Goal: Task Accomplishment & Management: Complete application form

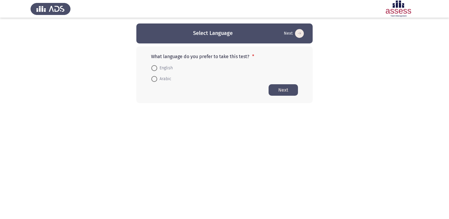
click at [155, 78] on span at bounding box center [154, 79] width 6 height 6
click at [155, 78] on input "Arabic" at bounding box center [154, 79] width 6 height 6
radio input "true"
click at [276, 90] on button "Next" at bounding box center [282, 89] width 29 height 11
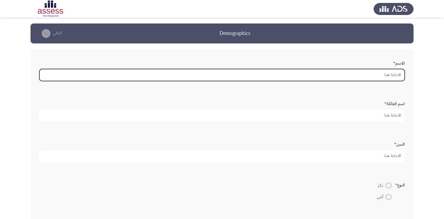
click at [336, 74] on input "الاسم *" at bounding box center [222, 75] width 366 height 12
type input "f"
type input "ا"
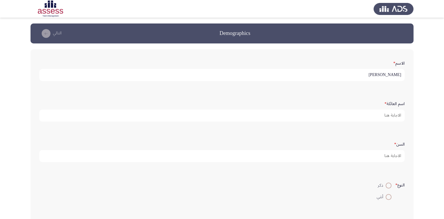
type input "[PERSON_NAME]"
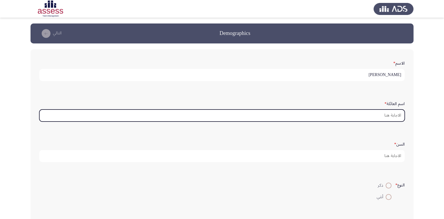
click at [362, 118] on input "اسم العائلة *" at bounding box center [222, 116] width 366 height 12
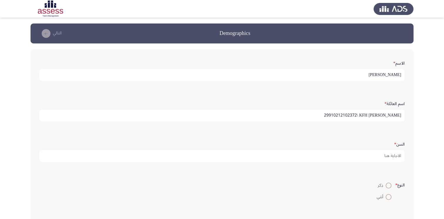
type input "[PERSON_NAME] 29910212102372\ KFH"
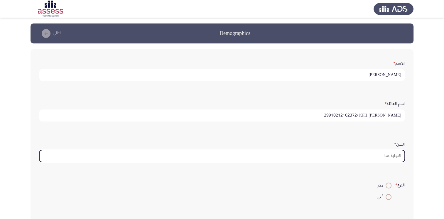
click at [375, 155] on input "السن *" at bounding box center [222, 156] width 366 height 12
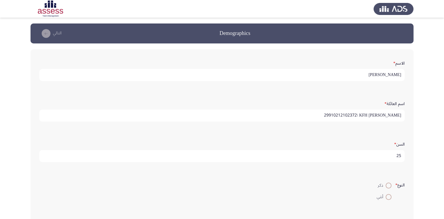
type input "25"
click at [386, 186] on span at bounding box center [389, 186] width 6 height 6
click at [386, 186] on input "ذكر" at bounding box center [389, 186] width 6 height 6
radio input "true"
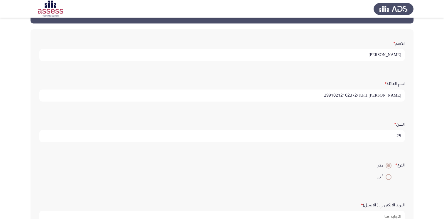
scroll to position [59, 0]
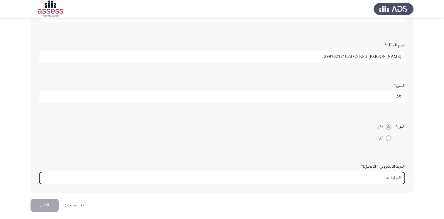
click at [358, 176] on input "البريد الالكتروني ( الايميل) *" at bounding box center [222, 178] width 366 height 12
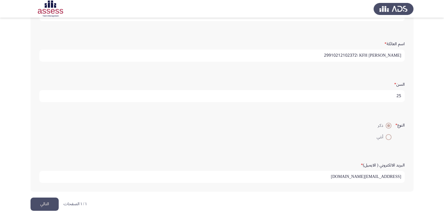
scroll to position [60, 0]
type input "[EMAIL_ADDRESS][DOMAIN_NAME]"
click at [43, 200] on button "التالي" at bounding box center [45, 204] width 28 height 13
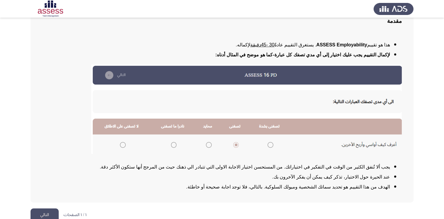
scroll to position [59, 0]
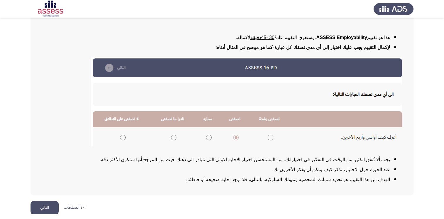
click at [37, 207] on button "التالي" at bounding box center [45, 207] width 28 height 13
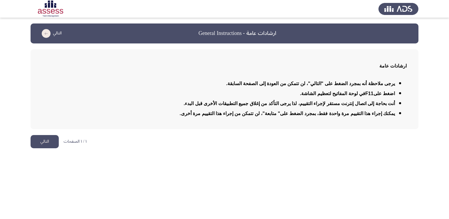
click at [49, 136] on button "التالي" at bounding box center [45, 141] width 28 height 13
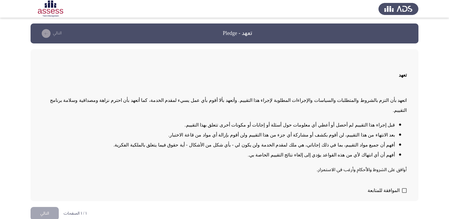
click at [405, 188] on span at bounding box center [404, 190] width 5 height 5
click at [404, 193] on input "الموافقة للمتابعة" at bounding box center [404, 193] width 0 height 0
checkbox input "true"
click at [50, 207] on button "التالي" at bounding box center [45, 213] width 28 height 13
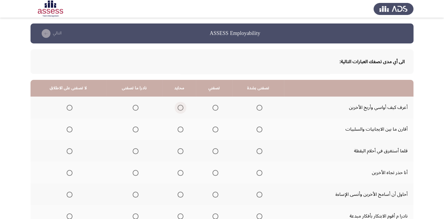
click at [179, 108] on span "Select an option" at bounding box center [181, 108] width 6 height 6
click at [179, 108] on input "Select an option" at bounding box center [181, 108] width 6 height 6
click at [178, 129] on span "Select an option" at bounding box center [181, 130] width 6 height 6
click at [178, 129] on input "Select an option" at bounding box center [181, 130] width 6 height 6
click at [136, 150] on span "Select an option" at bounding box center [136, 151] width 6 height 6
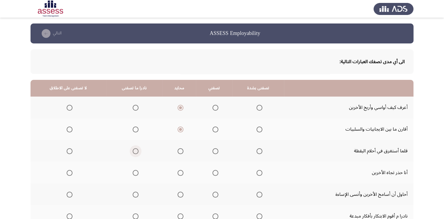
click at [136, 150] on input "Select an option" at bounding box center [136, 151] width 6 height 6
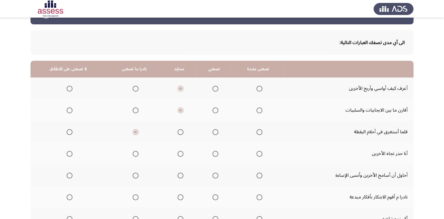
scroll to position [29, 0]
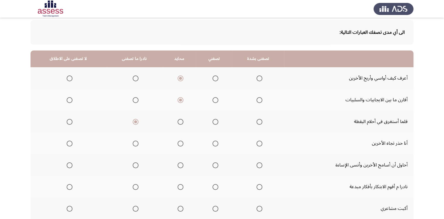
click at [216, 144] on span "Select an option" at bounding box center [216, 144] width 6 height 6
click at [216, 144] on input "Select an option" at bounding box center [216, 144] width 6 height 6
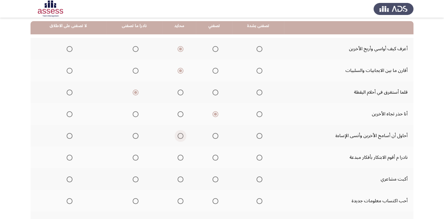
click at [178, 135] on span "Select an option" at bounding box center [181, 136] width 6 height 6
click at [178, 135] on input "Select an option" at bounding box center [181, 136] width 6 height 6
click at [178, 180] on span "Select an option" at bounding box center [181, 180] width 6 height 6
click at [178, 180] on input "Select an option" at bounding box center [181, 180] width 6 height 6
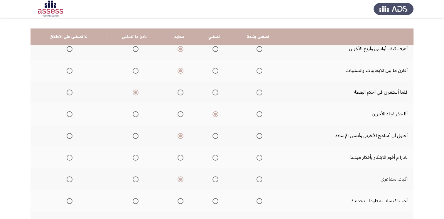
scroll to position [88, 0]
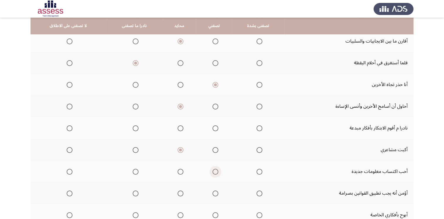
click at [215, 171] on span "Select an option" at bounding box center [216, 172] width 6 height 6
click at [215, 171] on input "Select an option" at bounding box center [216, 172] width 6 height 6
click at [213, 192] on span "Select an option" at bounding box center [216, 194] width 6 height 6
click at [213, 192] on input "Select an option" at bounding box center [216, 194] width 6 height 6
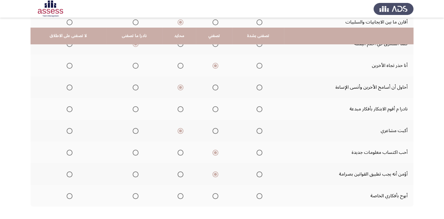
scroll to position [117, 0]
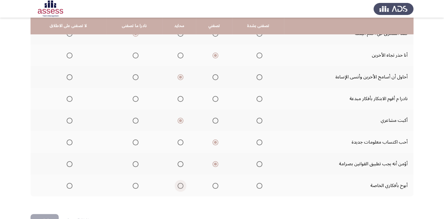
click at [179, 186] on span "Select an option" at bounding box center [181, 186] width 6 height 6
click at [179, 186] on input "Select an option" at bounding box center [181, 186] width 6 height 6
click at [178, 98] on span "Select an option" at bounding box center [181, 99] width 6 height 6
click at [178, 98] on input "Select an option" at bounding box center [181, 99] width 6 height 6
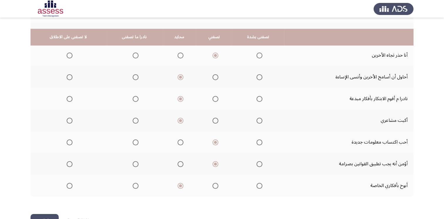
scroll to position [135, 0]
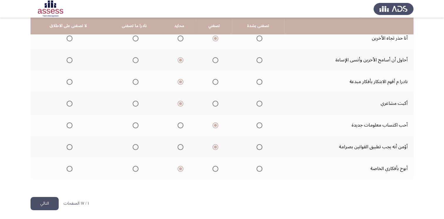
click at [40, 203] on button "التالي" at bounding box center [45, 203] width 28 height 13
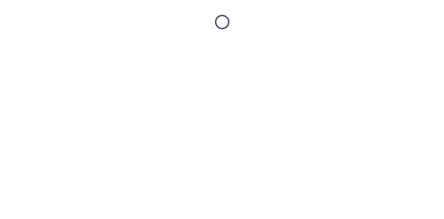
scroll to position [0, 0]
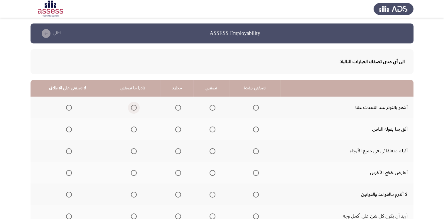
click at [134, 107] on span "Select an option" at bounding box center [134, 108] width 6 height 6
click at [134, 107] on input "Select an option" at bounding box center [134, 108] width 6 height 6
click at [132, 130] on span "Select an option" at bounding box center [134, 130] width 6 height 6
click at [132, 130] on input "Select an option" at bounding box center [134, 130] width 6 height 6
click at [66, 152] on span "Select an option" at bounding box center [69, 151] width 6 height 6
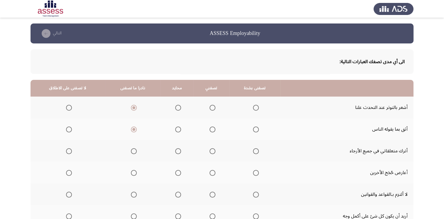
click at [66, 152] on input "Select an option" at bounding box center [69, 151] width 6 height 6
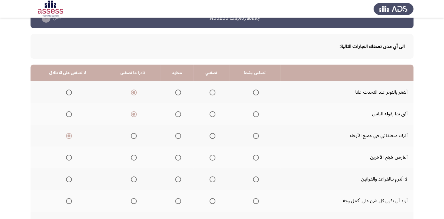
scroll to position [29, 0]
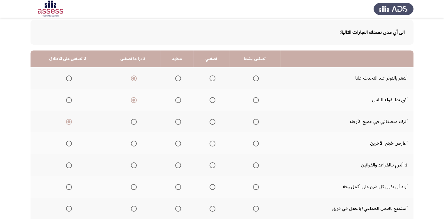
click at [68, 142] on span "Select an option" at bounding box center [69, 144] width 6 height 6
click at [68, 142] on input "Select an option" at bounding box center [69, 144] width 6 height 6
click at [70, 166] on span "Select an option" at bounding box center [69, 165] width 6 height 6
click at [70, 166] on input "Select an option" at bounding box center [69, 165] width 6 height 6
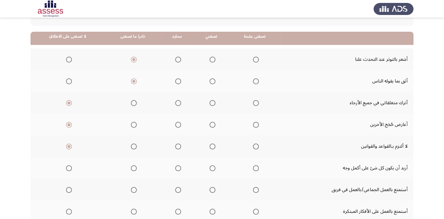
scroll to position [59, 0]
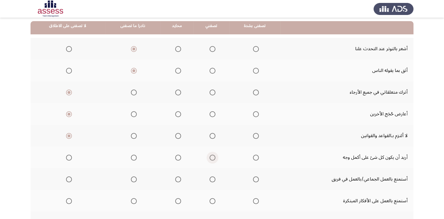
click at [210, 157] on span "Select an option" at bounding box center [213, 158] width 6 height 6
click at [210, 157] on input "Select an option" at bounding box center [213, 158] width 6 height 6
click at [211, 177] on span "Select an option" at bounding box center [213, 180] width 6 height 6
click at [211, 177] on input "Select an option" at bounding box center [213, 180] width 6 height 6
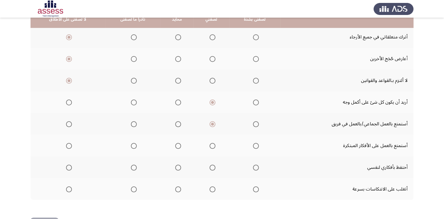
scroll to position [117, 0]
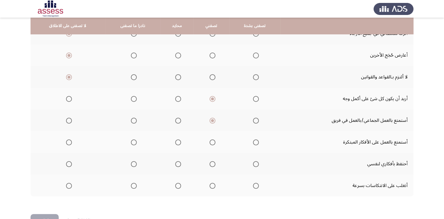
click at [210, 142] on span "Select an option" at bounding box center [213, 143] width 6 height 6
click at [210, 142] on input "Select an option" at bounding box center [213, 143] width 6 height 6
click at [177, 163] on span "Select an option" at bounding box center [178, 164] width 6 height 6
click at [177, 163] on input "Select an option" at bounding box center [178, 164] width 6 height 6
click at [210, 184] on span "Select an option" at bounding box center [213, 186] width 6 height 6
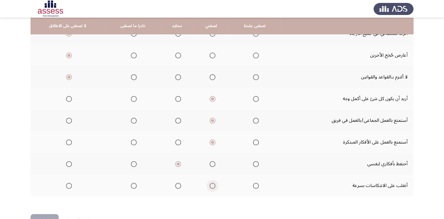
click at [210, 184] on input "Select an option" at bounding box center [213, 186] width 6 height 6
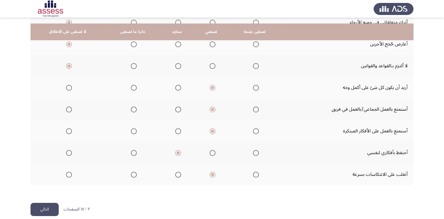
scroll to position [135, 0]
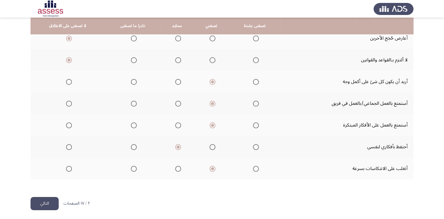
click at [50, 199] on button "التالي" at bounding box center [45, 203] width 28 height 13
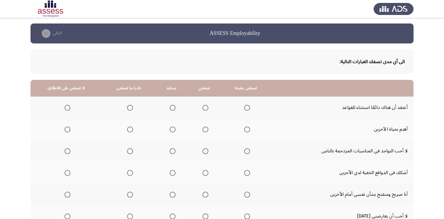
click at [171, 108] on span "Select an option" at bounding box center [173, 108] width 6 height 6
click at [171, 108] on input "Select an option" at bounding box center [173, 108] width 6 height 6
click at [203, 131] on span "Select an option" at bounding box center [206, 130] width 6 height 6
click at [203, 131] on input "Select an option" at bounding box center [206, 130] width 6 height 6
click at [171, 148] on span "Select an option" at bounding box center [173, 151] width 6 height 6
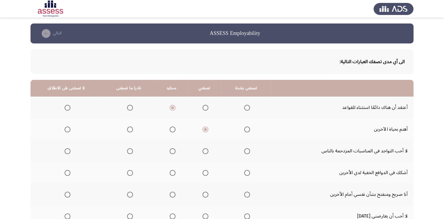
click at [171, 148] on input "Select an option" at bounding box center [173, 151] width 6 height 6
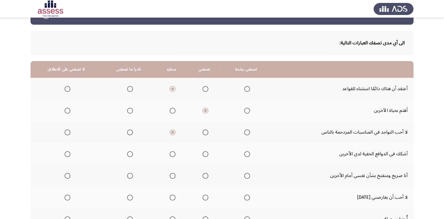
scroll to position [29, 0]
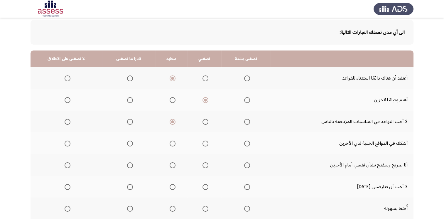
click at [170, 142] on span "Select an option" at bounding box center [173, 144] width 6 height 6
click at [170, 142] on input "Select an option" at bounding box center [173, 144] width 6 height 6
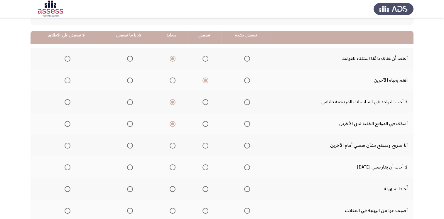
scroll to position [59, 0]
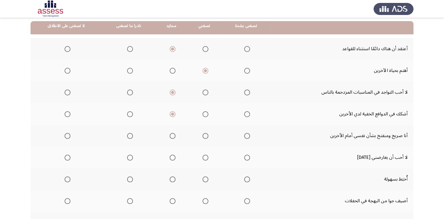
click at [170, 137] on span "Select an option" at bounding box center [173, 136] width 6 height 6
click at [170, 137] on input "Select an option" at bounding box center [173, 136] width 6 height 6
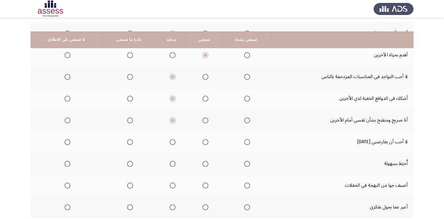
scroll to position [88, 0]
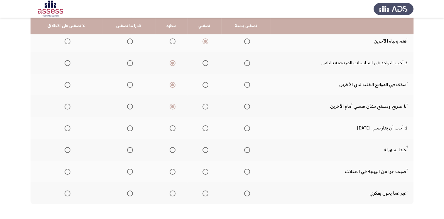
click at [127, 129] on span "Select an option" at bounding box center [130, 128] width 6 height 6
click at [127, 129] on input "Select an option" at bounding box center [130, 128] width 6 height 6
click at [65, 148] on span "Select an option" at bounding box center [68, 150] width 6 height 6
click at [65, 148] on input "Select an option" at bounding box center [68, 150] width 6 height 6
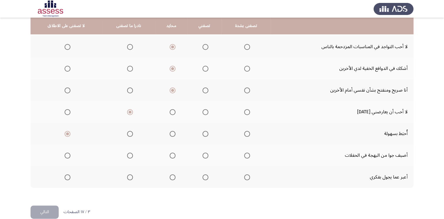
scroll to position [113, 0]
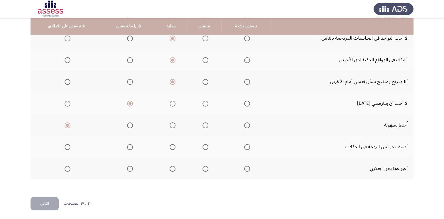
click at [174, 148] on th at bounding box center [172, 147] width 32 height 22
click at [171, 147] on span "Select an option" at bounding box center [173, 147] width 6 height 6
click at [171, 147] on input "Select an option" at bounding box center [173, 147] width 6 height 6
click at [167, 166] on label "Select an option" at bounding box center [171, 169] width 8 height 6
click at [170, 166] on input "Select an option" at bounding box center [173, 169] width 6 height 6
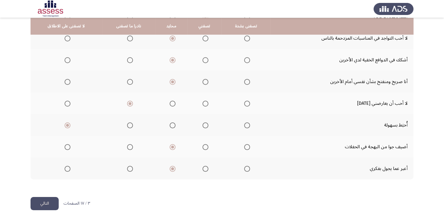
click at [45, 203] on button "التالي" at bounding box center [45, 203] width 28 height 13
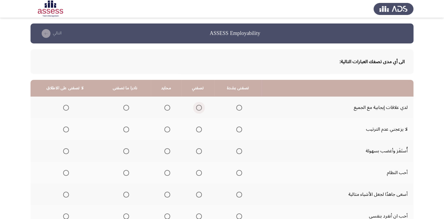
click at [202, 106] on span "Select an option" at bounding box center [199, 108] width 6 height 6
click at [202, 106] on input "Select an option" at bounding box center [199, 108] width 6 height 6
click at [69, 129] on span "Select an option" at bounding box center [66, 130] width 6 height 6
click at [69, 129] on input "Select an option" at bounding box center [66, 130] width 6 height 6
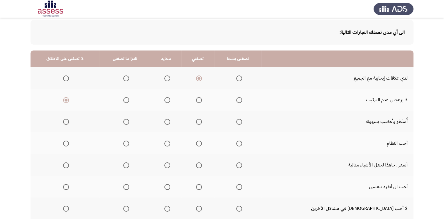
click at [170, 119] on span "Select an option" at bounding box center [167, 122] width 6 height 6
click at [170, 119] on input "Select an option" at bounding box center [167, 122] width 6 height 6
click at [242, 142] on span "Select an option" at bounding box center [239, 144] width 6 height 6
click at [242, 142] on input "Select an option" at bounding box center [239, 144] width 6 height 6
click at [202, 166] on span "Select an option" at bounding box center [199, 165] width 6 height 6
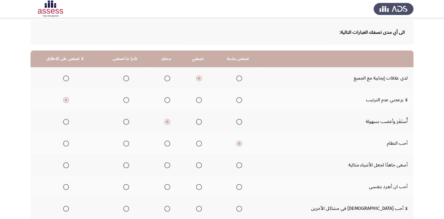
click at [202, 166] on input "Select an option" at bounding box center [199, 165] width 6 height 6
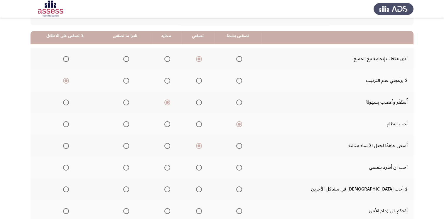
scroll to position [59, 0]
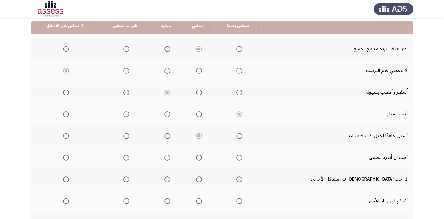
click at [170, 156] on span "Select an option" at bounding box center [167, 158] width 6 height 6
click at [170, 156] on input "Select an option" at bounding box center [167, 158] width 6 height 6
click at [242, 179] on span "Select an option" at bounding box center [239, 180] width 6 height 6
click at [242, 179] on input "Select an option" at bounding box center [239, 180] width 6 height 6
click at [170, 200] on span "Select an option" at bounding box center [167, 201] width 6 height 6
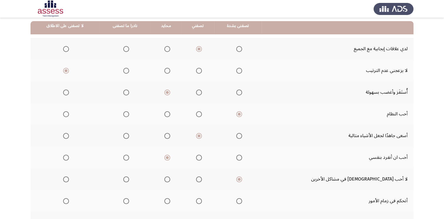
click at [170, 200] on input "Select an option" at bounding box center [167, 201] width 6 height 6
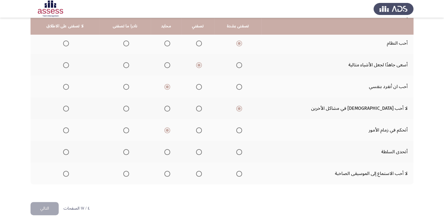
scroll to position [135, 0]
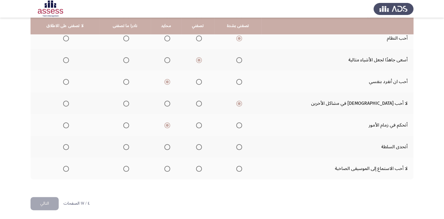
click at [129, 144] on span "Select an option" at bounding box center [126, 147] width 6 height 6
click at [129, 144] on input "Select an option" at bounding box center [126, 147] width 6 height 6
click at [170, 167] on span "Select an option" at bounding box center [167, 169] width 6 height 6
click at [170, 167] on input "Select an option" at bounding box center [167, 169] width 6 height 6
click at [52, 199] on button "التالي" at bounding box center [45, 203] width 28 height 13
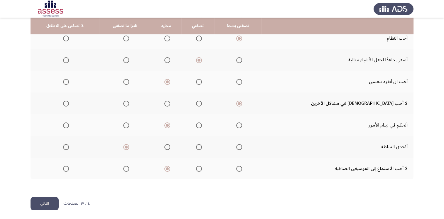
scroll to position [0, 0]
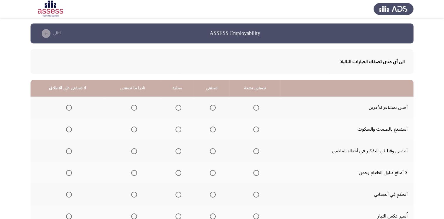
click at [213, 106] on span "Select an option" at bounding box center [213, 108] width 6 height 6
click at [213, 106] on input "Select an option" at bounding box center [213, 108] width 6 height 6
click at [179, 128] on span "Select an option" at bounding box center [179, 130] width 6 height 6
click at [179, 128] on input "Select an option" at bounding box center [179, 130] width 6 height 6
click at [132, 152] on span "Select an option" at bounding box center [134, 151] width 6 height 6
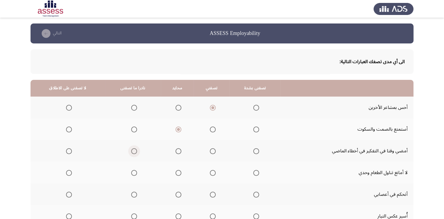
click at [132, 152] on input "Select an option" at bounding box center [134, 151] width 6 height 6
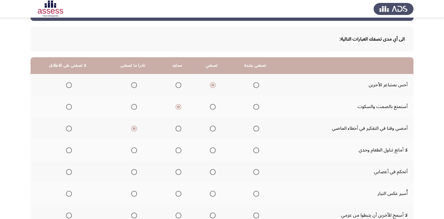
scroll to position [29, 0]
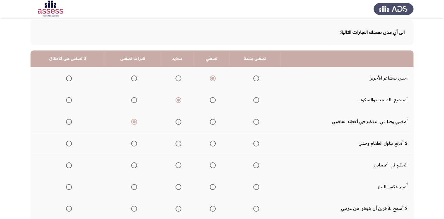
click at [177, 145] on span "Select an option" at bounding box center [179, 144] width 6 height 6
click at [177, 145] on input "Select an option" at bounding box center [179, 144] width 6 height 6
click at [210, 164] on span "Select an option" at bounding box center [213, 165] width 6 height 6
click at [210, 164] on input "Select an option" at bounding box center [213, 165] width 6 height 6
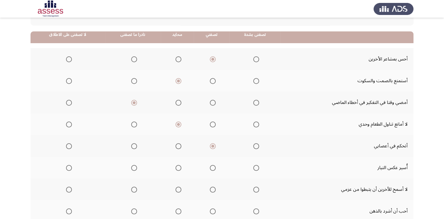
scroll to position [59, 0]
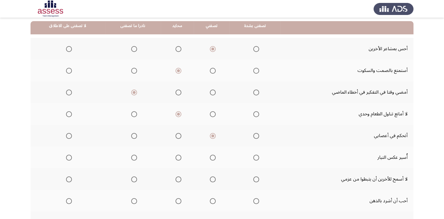
click at [68, 155] on span "Select an option" at bounding box center [69, 158] width 6 height 6
click at [68, 155] on input "Select an option" at bounding box center [69, 158] width 6 height 6
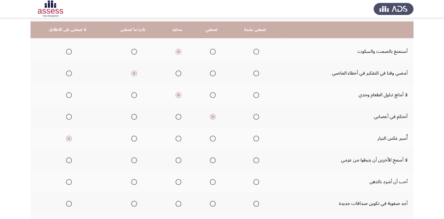
scroll to position [88, 0]
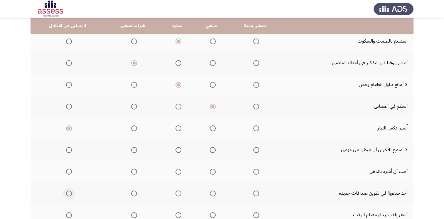
click at [69, 194] on span "Select an option" at bounding box center [69, 194] width 6 height 6
click at [69, 194] on input "Select an option" at bounding box center [69, 194] width 6 height 6
click at [254, 149] on span "Select an option" at bounding box center [257, 150] width 6 height 6
click at [254, 149] on input "Select an option" at bounding box center [257, 150] width 6 height 6
click at [135, 171] on th at bounding box center [133, 172] width 56 height 22
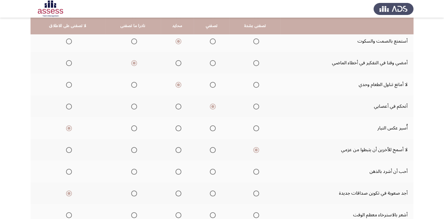
click at [135, 171] on span "Select an option" at bounding box center [134, 172] width 6 height 6
click at [135, 171] on input "Select an option" at bounding box center [134, 172] width 6 height 6
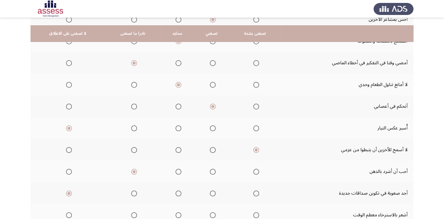
scroll to position [135, 0]
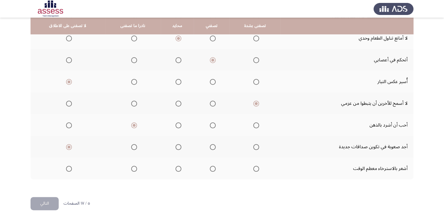
click at [177, 170] on span "Select an option" at bounding box center [179, 169] width 6 height 6
click at [177, 170] on input "Select an option" at bounding box center [179, 169] width 6 height 6
click at [45, 200] on button "التالي" at bounding box center [45, 203] width 28 height 13
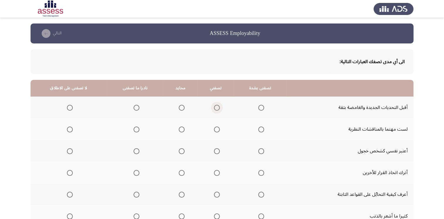
click at [214, 106] on span "Select an option" at bounding box center [217, 108] width 6 height 6
click at [214, 106] on input "Select an option" at bounding box center [217, 108] width 6 height 6
click at [179, 127] on span "Select an option" at bounding box center [182, 130] width 6 height 6
click at [179, 127] on input "Select an option" at bounding box center [182, 130] width 6 height 6
click at [219, 153] on th at bounding box center [216, 151] width 36 height 22
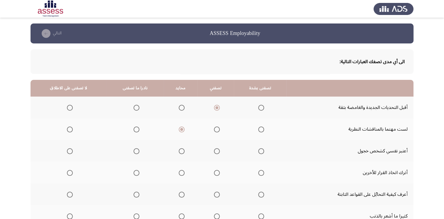
click at [215, 153] on span "Select an option" at bounding box center [217, 151] width 6 height 6
click at [215, 153] on input "Select an option" at bounding box center [217, 151] width 6 height 6
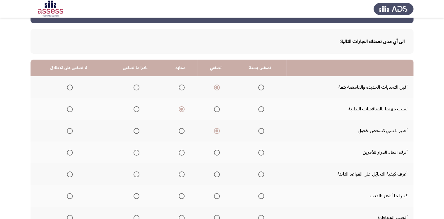
scroll to position [29, 0]
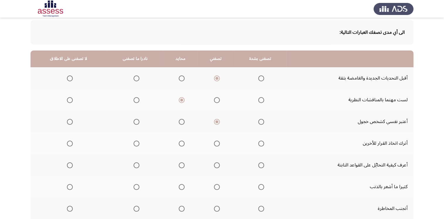
click at [179, 145] on span "Select an option" at bounding box center [182, 144] width 6 height 6
click at [179, 145] on input "Select an option" at bounding box center [182, 144] width 6 height 6
click at [137, 164] on span "Select an option" at bounding box center [137, 165] width 6 height 6
click at [137, 164] on input "Select an option" at bounding box center [137, 165] width 6 height 6
click at [137, 164] on span "Select an option" at bounding box center [137, 165] width 6 height 6
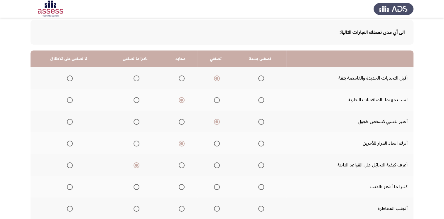
click at [137, 164] on input "Select an option" at bounding box center [137, 165] width 6 height 6
click at [135, 184] on span "Select an option" at bounding box center [137, 187] width 6 height 6
click at [135, 184] on input "Select an option" at bounding box center [137, 187] width 6 height 6
click at [179, 164] on span "Select an option" at bounding box center [182, 165] width 6 height 6
click at [179, 164] on input "Select an option" at bounding box center [182, 165] width 6 height 6
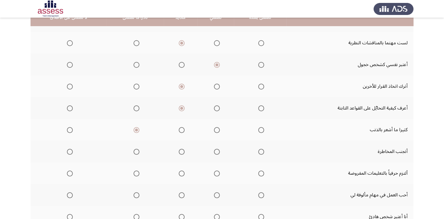
scroll to position [88, 0]
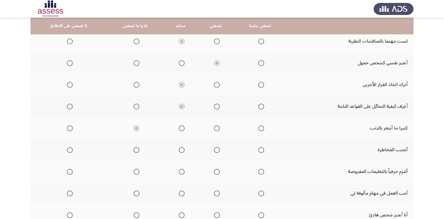
click at [179, 150] on span "Select an option" at bounding box center [182, 150] width 6 height 6
click at [179, 150] on input "Select an option" at bounding box center [182, 150] width 6 height 6
click at [212, 170] on label "Select an option" at bounding box center [216, 172] width 8 height 6
click at [214, 170] on input "Select an option" at bounding box center [217, 172] width 6 height 6
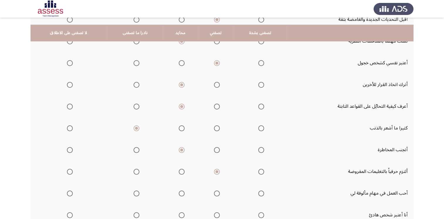
scroll to position [117, 0]
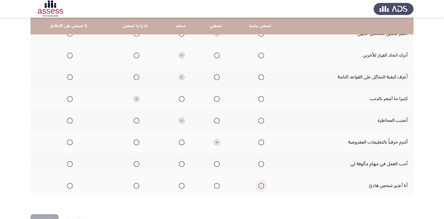
click at [259, 183] on span "Select an option" at bounding box center [261, 186] width 6 height 6
click at [259, 183] on input "Select an option" at bounding box center [261, 186] width 6 height 6
click at [214, 165] on span "Select an option" at bounding box center [217, 164] width 6 height 6
click at [214, 165] on input "Select an option" at bounding box center [217, 164] width 6 height 6
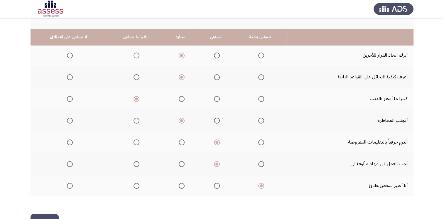
scroll to position [135, 0]
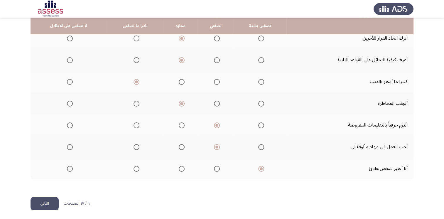
click at [56, 199] on button "التالي" at bounding box center [45, 203] width 28 height 13
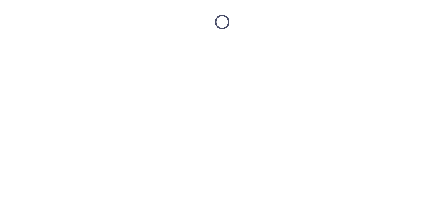
scroll to position [0, 0]
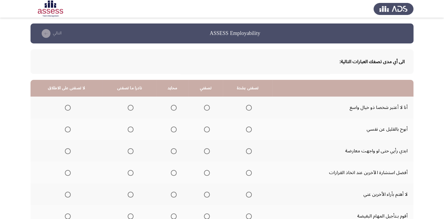
click at [171, 106] on span "Select an option" at bounding box center [174, 108] width 6 height 6
click at [171, 106] on input "Select an option" at bounding box center [174, 108] width 6 height 6
click at [205, 130] on span "Select an option" at bounding box center [207, 130] width 6 height 6
click at [205, 130] on input "Select an option" at bounding box center [207, 130] width 6 height 6
click at [205, 152] on span "Select an option" at bounding box center [207, 151] width 6 height 6
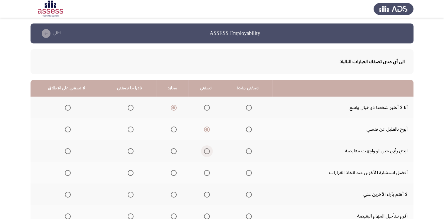
click at [205, 152] on input "Select an option" at bounding box center [207, 151] width 6 height 6
click at [171, 173] on span "Select an option" at bounding box center [174, 173] width 6 height 6
click at [171, 173] on input "Select an option" at bounding box center [174, 173] width 6 height 6
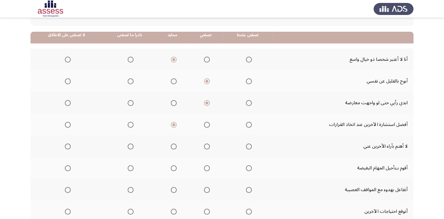
scroll to position [59, 0]
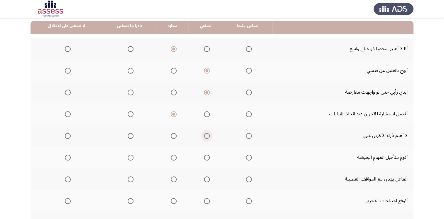
click at [204, 136] on span "Select an option" at bounding box center [207, 136] width 6 height 6
click at [204, 136] on input "Select an option" at bounding box center [207, 136] width 6 height 6
click at [63, 157] on label "Select an option" at bounding box center [67, 158] width 8 height 6
click at [65, 157] on input "Select an option" at bounding box center [68, 158] width 6 height 6
click at [204, 179] on span "Select an option" at bounding box center [207, 180] width 6 height 6
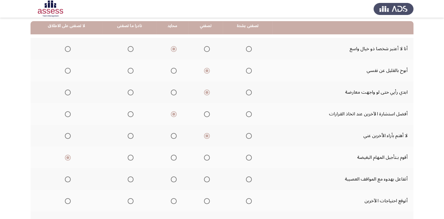
click at [204, 179] on input "Select an option" at bounding box center [207, 180] width 6 height 6
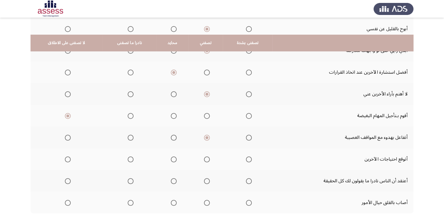
scroll to position [117, 0]
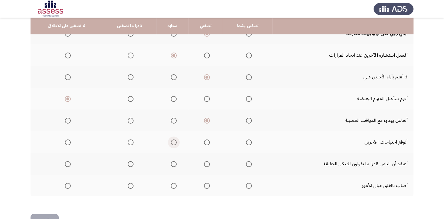
click at [171, 142] on span "Select an option" at bounding box center [174, 143] width 6 height 6
click at [171, 142] on input "Select an option" at bounding box center [174, 143] width 6 height 6
click at [171, 166] on mat-radio-group "Select an option" at bounding box center [173, 164] width 8 height 10
click at [172, 164] on span "Select an option" at bounding box center [174, 164] width 6 height 6
click at [172, 164] on input "Select an option" at bounding box center [174, 164] width 6 height 6
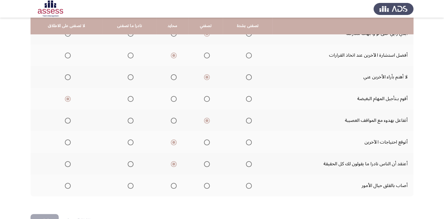
click at [172, 181] on mat-radio-group "Select an option" at bounding box center [173, 186] width 8 height 10
click at [170, 187] on mat-radio-group "Select an option" at bounding box center [173, 186] width 8 height 10
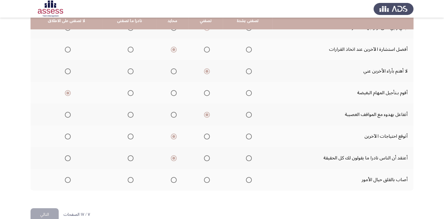
scroll to position [135, 0]
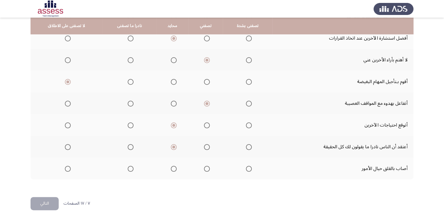
click at [173, 166] on span "Select an option" at bounding box center [174, 169] width 6 height 6
click at [173, 166] on input "Select an option" at bounding box center [174, 169] width 6 height 6
click at [47, 202] on button "التالي" at bounding box center [45, 203] width 28 height 13
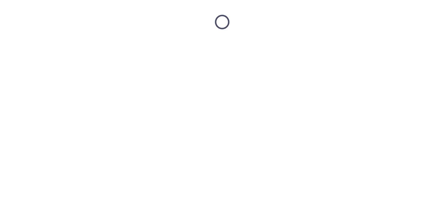
scroll to position [0, 0]
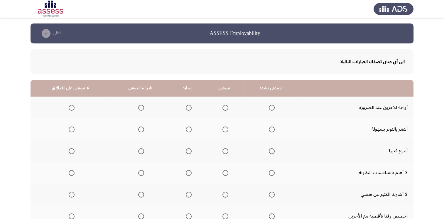
click at [224, 108] on span "Select an option" at bounding box center [226, 108] width 6 height 6
click at [224, 108] on input "Select an option" at bounding box center [226, 108] width 6 height 6
click at [140, 125] on mat-radio-group "Select an option" at bounding box center [140, 129] width 8 height 10
click at [140, 129] on span "Select an option" at bounding box center [141, 130] width 6 height 6
click at [140, 129] on input "Select an option" at bounding box center [141, 130] width 6 height 6
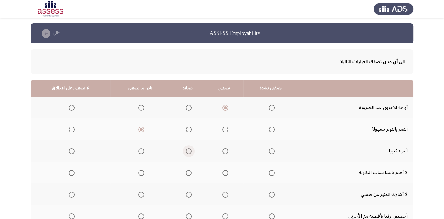
click at [187, 151] on span "Select an option" at bounding box center [189, 151] width 6 height 6
click at [187, 151] on input "Select an option" at bounding box center [189, 151] width 6 height 6
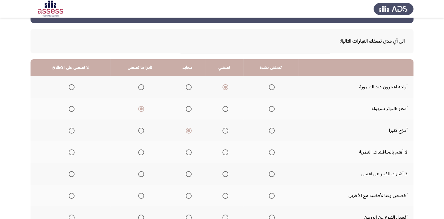
scroll to position [29, 0]
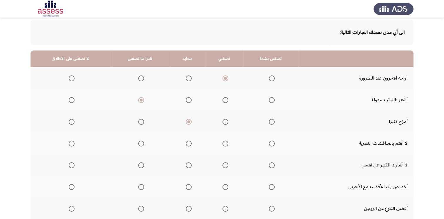
click at [186, 146] on span "Select an option" at bounding box center [189, 144] width 6 height 6
click at [186, 146] on input "Select an option" at bounding box center [189, 144] width 6 height 6
click at [186, 166] on span "Select an option" at bounding box center [189, 165] width 6 height 6
click at [186, 166] on input "Select an option" at bounding box center [189, 165] width 6 height 6
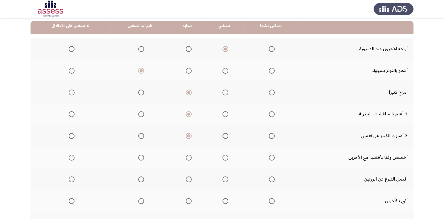
click at [223, 157] on span "Select an option" at bounding box center [226, 158] width 6 height 6
click at [223, 157] on input "Select an option" at bounding box center [226, 158] width 6 height 6
click at [186, 180] on span "Select an option" at bounding box center [189, 180] width 6 height 6
click at [186, 180] on input "Select an option" at bounding box center [189, 180] width 6 height 6
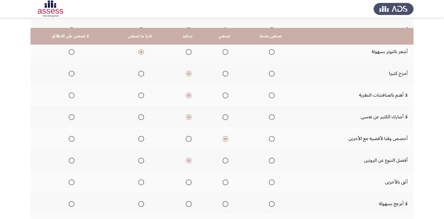
scroll to position [88, 0]
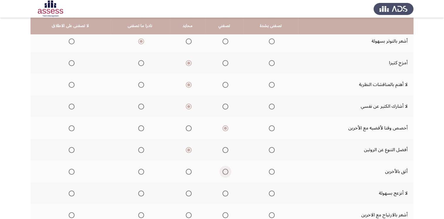
click at [226, 171] on span "Select an option" at bounding box center [226, 172] width 6 height 6
click at [226, 171] on input "Select an option" at bounding box center [226, 172] width 6 height 6
click at [186, 192] on span "Select an option" at bounding box center [189, 194] width 6 height 6
click at [186, 192] on input "Select an option" at bounding box center [189, 194] width 6 height 6
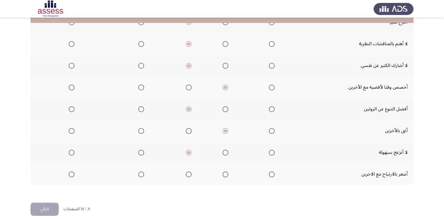
scroll to position [135, 0]
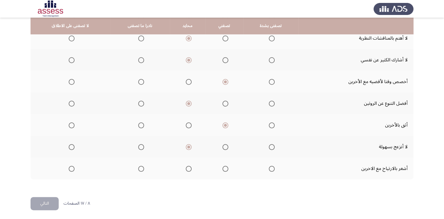
click at [223, 170] on span "Select an option" at bounding box center [226, 169] width 6 height 6
click at [223, 170] on input "Select an option" at bounding box center [226, 169] width 6 height 6
click at [48, 202] on button "التالي" at bounding box center [45, 203] width 28 height 13
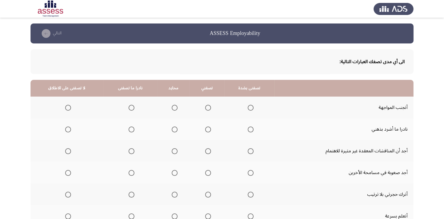
click at [172, 131] on span "Select an option" at bounding box center [175, 130] width 6 height 6
click at [172, 131] on input "Select an option" at bounding box center [175, 130] width 6 height 6
click at [71, 109] on th at bounding box center [67, 108] width 73 height 22
click at [67, 109] on span "Select an option" at bounding box center [68, 108] width 6 height 6
click at [67, 109] on input "Select an option" at bounding box center [68, 108] width 6 height 6
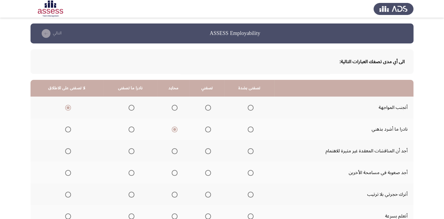
click at [173, 149] on span "Select an option" at bounding box center [175, 151] width 6 height 6
click at [173, 149] on input "Select an option" at bounding box center [175, 151] width 6 height 6
click at [175, 173] on th at bounding box center [174, 173] width 32 height 22
click at [174, 173] on span "Select an option" at bounding box center [175, 173] width 6 height 6
click at [174, 173] on input "Select an option" at bounding box center [175, 173] width 6 height 6
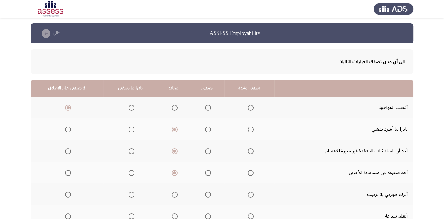
scroll to position [29, 0]
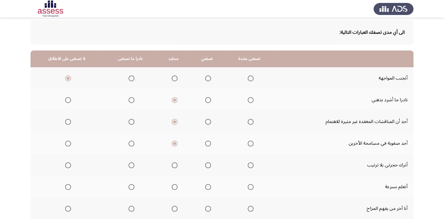
click at [68, 163] on span "Select an option" at bounding box center [68, 165] width 6 height 6
click at [68, 163] on input "Select an option" at bounding box center [68, 165] width 6 height 6
click at [169, 187] on label "Select an option" at bounding box center [173, 187] width 8 height 6
click at [172, 187] on input "Select an option" at bounding box center [175, 187] width 6 height 6
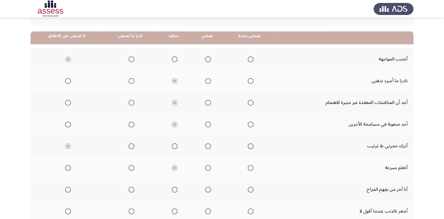
scroll to position [59, 0]
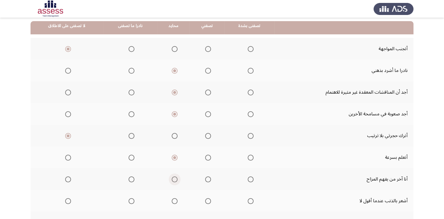
click at [172, 178] on span "Select an option" at bounding box center [175, 180] width 6 height 6
click at [172, 178] on input "Select an option" at bounding box center [175, 180] width 6 height 6
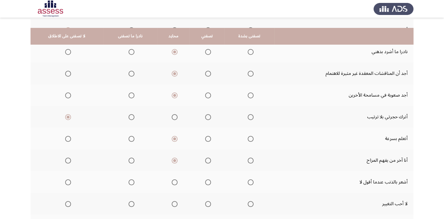
scroll to position [88, 0]
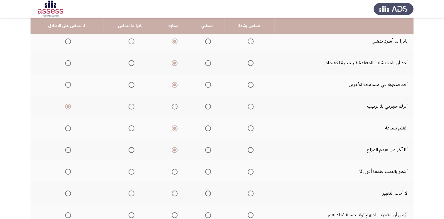
click at [129, 172] on span "Select an option" at bounding box center [132, 172] width 6 height 6
click at [129, 172] on input "Select an option" at bounding box center [132, 172] width 6 height 6
click at [174, 193] on span "Select an option" at bounding box center [175, 194] width 6 height 6
click at [174, 193] on input "Select an option" at bounding box center [175, 194] width 6 height 6
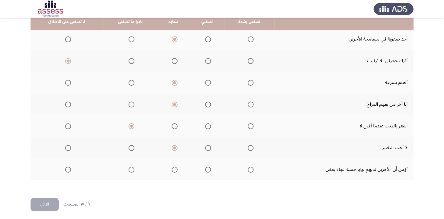
scroll to position [135, 0]
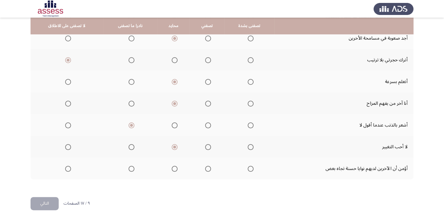
click at [172, 166] on span "Select an option" at bounding box center [175, 169] width 6 height 6
click at [172, 166] on input "Select an option" at bounding box center [175, 169] width 6 height 6
click at [45, 197] on button "التالي" at bounding box center [45, 203] width 28 height 13
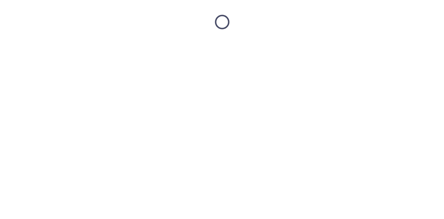
scroll to position [0, 0]
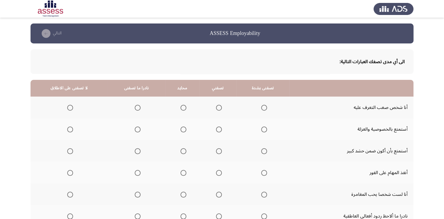
click at [69, 108] on span "Select an option" at bounding box center [70, 108] width 6 height 6
click at [69, 108] on input "Select an option" at bounding box center [70, 108] width 6 height 6
click at [184, 127] on span "Select an option" at bounding box center [184, 130] width 6 height 6
click at [184, 127] on input "Select an option" at bounding box center [184, 130] width 6 height 6
click at [182, 151] on span "Select an option" at bounding box center [184, 151] width 6 height 6
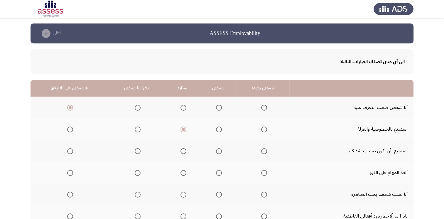
click at [182, 151] on input "Select an option" at bounding box center [184, 151] width 6 height 6
click at [181, 173] on span "Select an option" at bounding box center [184, 173] width 6 height 6
click at [181, 173] on input "Select an option" at bounding box center [184, 173] width 6 height 6
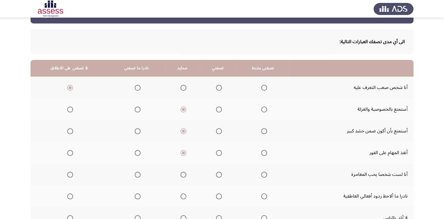
scroll to position [29, 0]
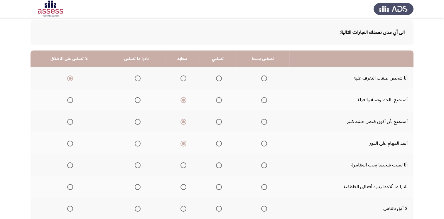
click at [219, 143] on span "Select an option" at bounding box center [219, 144] width 6 height 6
click at [219, 143] on input "Select an option" at bounding box center [219, 144] width 6 height 6
click at [178, 164] on label "Select an option" at bounding box center [182, 165] width 8 height 6
click at [181, 164] on input "Select an option" at bounding box center [184, 165] width 6 height 6
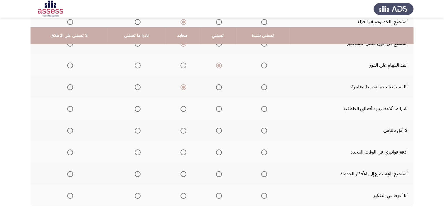
scroll to position [117, 0]
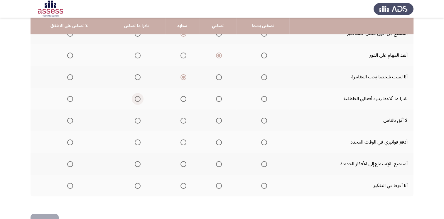
click at [136, 99] on span "Select an option" at bounding box center [138, 99] width 6 height 6
click at [136, 99] on input "Select an option" at bounding box center [138, 99] width 6 height 6
click at [137, 119] on span "Select an option" at bounding box center [138, 121] width 6 height 6
click at [137, 119] on input "Select an option" at bounding box center [138, 121] width 6 height 6
click at [219, 141] on span "Select an option" at bounding box center [219, 143] width 6 height 6
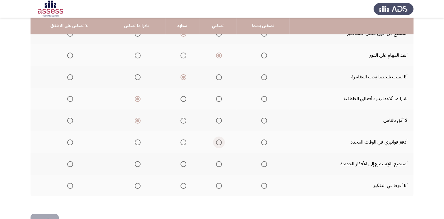
click at [219, 141] on input "Select an option" at bounding box center [219, 143] width 6 height 6
click at [217, 162] on span "Select an option" at bounding box center [219, 164] width 6 height 6
click at [217, 162] on input "Select an option" at bounding box center [219, 164] width 6 height 6
click at [184, 185] on span "Select an option" at bounding box center [184, 186] width 6 height 6
click at [184, 185] on input "Select an option" at bounding box center [184, 186] width 6 height 6
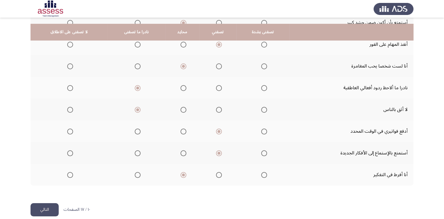
scroll to position [135, 0]
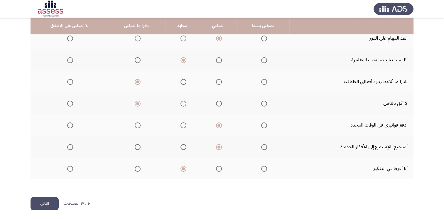
click at [46, 202] on button "التالي" at bounding box center [45, 203] width 28 height 13
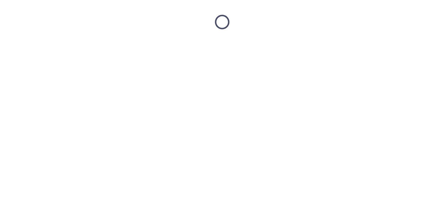
scroll to position [0, 0]
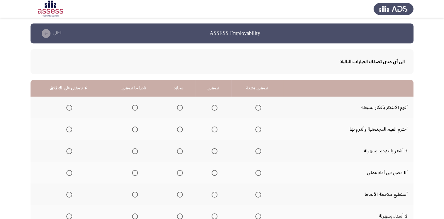
click at [214, 105] on span "Select an option" at bounding box center [215, 108] width 6 height 6
click at [214, 105] on input "Select an option" at bounding box center [215, 108] width 6 height 6
click at [209, 128] on label "Select an option" at bounding box center [213, 130] width 8 height 6
click at [212, 128] on input "Select an option" at bounding box center [215, 130] width 6 height 6
click at [177, 150] on span "Select an option" at bounding box center [180, 151] width 6 height 6
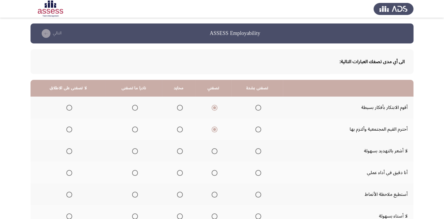
click at [177, 150] on input "Select an option" at bounding box center [180, 151] width 6 height 6
click at [209, 171] on label "Select an option" at bounding box center [213, 173] width 8 height 6
click at [212, 171] on input "Select an option" at bounding box center [215, 173] width 6 height 6
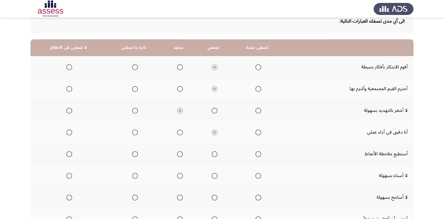
scroll to position [59, 0]
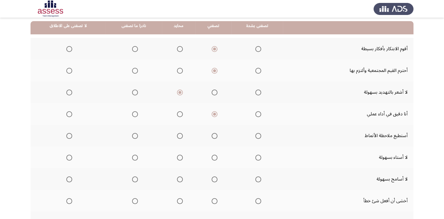
click at [177, 134] on span "Select an option" at bounding box center [180, 136] width 6 height 6
click at [177, 134] on input "Select an option" at bounding box center [180, 136] width 6 height 6
click at [212, 155] on span "Select an option" at bounding box center [215, 158] width 6 height 6
click at [212, 155] on input "Select an option" at bounding box center [215, 158] width 6 height 6
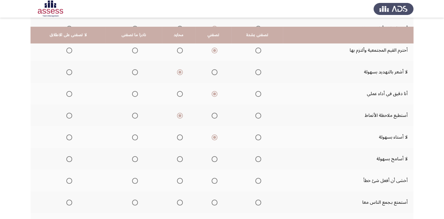
scroll to position [88, 0]
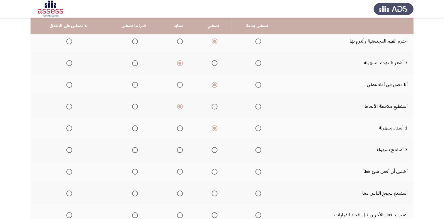
click at [178, 150] on span "Select an option" at bounding box center [180, 150] width 6 height 6
click at [178, 150] on input "Select an option" at bounding box center [180, 150] width 6 height 6
click at [212, 171] on span "Select an option" at bounding box center [215, 172] width 6 height 6
click at [212, 171] on input "Select an option" at bounding box center [215, 172] width 6 height 6
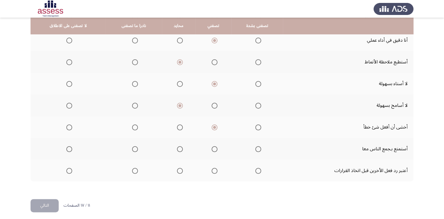
scroll to position [135, 0]
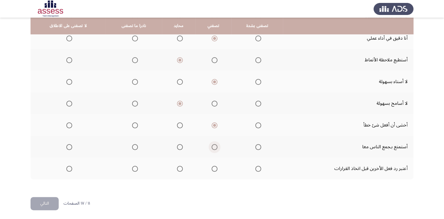
click at [212, 147] on span "Select an option" at bounding box center [215, 147] width 6 height 6
click at [212, 147] on input "Select an option" at bounding box center [215, 147] width 6 height 6
click at [180, 167] on span "Select an option" at bounding box center [180, 169] width 6 height 6
click at [180, 167] on input "Select an option" at bounding box center [180, 169] width 6 height 6
click at [44, 202] on button "التالي" at bounding box center [45, 203] width 28 height 13
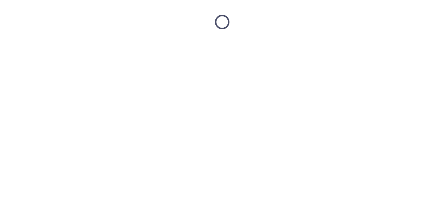
scroll to position [0, 0]
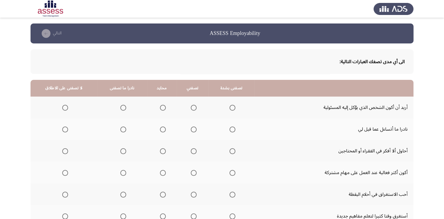
click at [191, 105] on span "Select an option" at bounding box center [194, 108] width 6 height 6
click at [191, 105] on input "Select an option" at bounding box center [194, 108] width 6 height 6
click at [66, 150] on span "Select an option" at bounding box center [65, 151] width 6 height 6
click at [66, 150] on input "Select an option" at bounding box center [65, 151] width 6 height 6
click at [160, 129] on span "Select an option" at bounding box center [163, 130] width 6 height 6
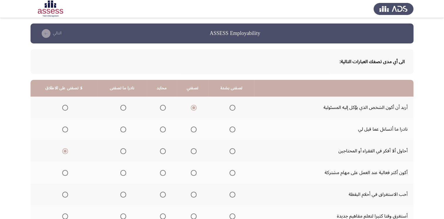
click at [160, 129] on input "Select an option" at bounding box center [163, 130] width 6 height 6
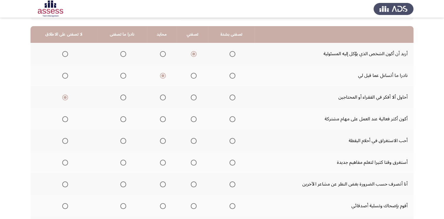
scroll to position [59, 0]
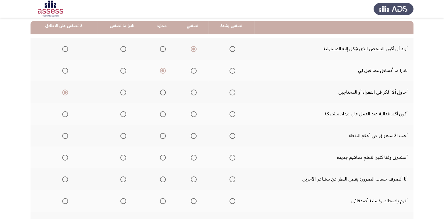
click at [160, 113] on span "Select an option" at bounding box center [163, 114] width 6 height 6
click at [160, 113] on input "Select an option" at bounding box center [163, 114] width 6 height 6
click at [65, 135] on span "Select an option" at bounding box center [65, 136] width 6 height 6
click at [65, 135] on input "Select an option" at bounding box center [65, 136] width 6 height 6
click at [160, 156] on span "Select an option" at bounding box center [163, 158] width 6 height 6
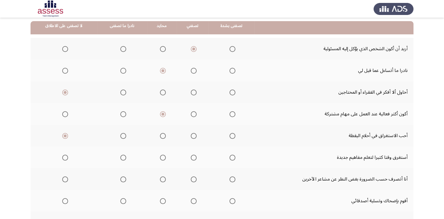
click at [160, 156] on input "Select an option" at bounding box center [163, 158] width 6 height 6
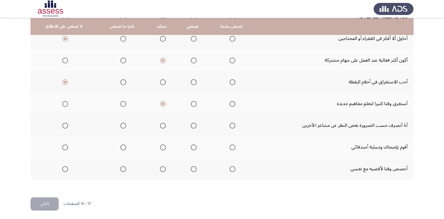
scroll to position [113, 0]
click at [162, 125] on span "Select an option" at bounding box center [163, 125] width 6 height 6
click at [162, 125] on input "Select an option" at bounding box center [163, 125] width 6 height 6
click at [191, 125] on span "Select an option" at bounding box center [194, 125] width 6 height 6
click at [191, 125] on input "Select an option" at bounding box center [194, 125] width 6 height 6
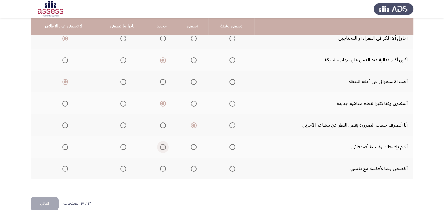
click at [162, 145] on span "Select an option" at bounding box center [163, 147] width 6 height 6
click at [162, 145] on input "Select an option" at bounding box center [163, 147] width 6 height 6
click at [193, 166] on span "Select an option" at bounding box center [194, 169] width 6 height 6
click at [193, 166] on input "Select an option" at bounding box center [194, 169] width 6 height 6
click at [47, 205] on button "التالي" at bounding box center [45, 203] width 28 height 13
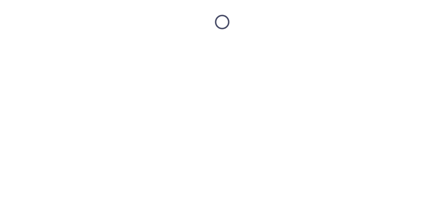
scroll to position [0, 0]
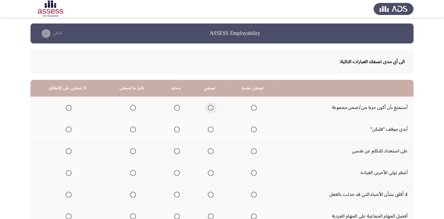
click at [211, 108] on span "Select an option" at bounding box center [211, 108] width 6 height 6
click at [211, 108] on input "Select an option" at bounding box center [211, 108] width 6 height 6
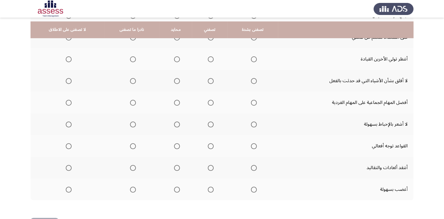
scroll to position [117, 0]
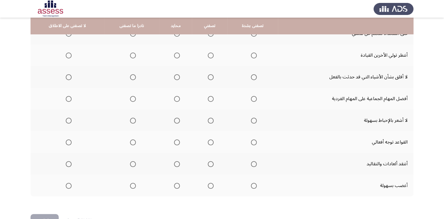
click at [69, 163] on span "Select an option" at bounding box center [69, 164] width 6 height 6
click at [69, 163] on input "Select an option" at bounding box center [69, 164] width 6 height 6
click at [132, 183] on span "Select an option" at bounding box center [133, 186] width 6 height 6
click at [132, 183] on input "Select an option" at bounding box center [133, 186] width 6 height 6
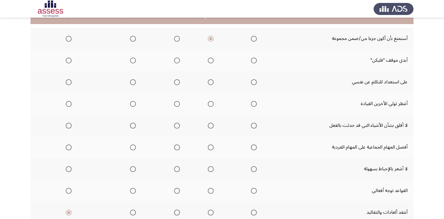
scroll to position [59, 0]
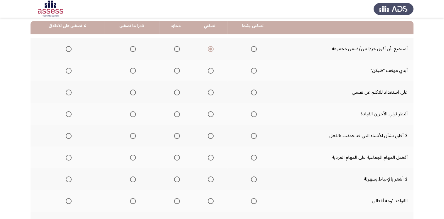
click at [211, 90] on span "Select an option" at bounding box center [211, 93] width 6 height 6
click at [211, 90] on input "Select an option" at bounding box center [211, 93] width 6 height 6
click at [176, 113] on span "Select an option" at bounding box center [177, 114] width 6 height 6
click at [176, 113] on input "Select an option" at bounding box center [177, 114] width 6 height 6
click at [174, 137] on span "Select an option" at bounding box center [177, 136] width 6 height 6
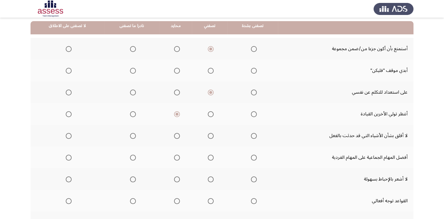
click at [174, 137] on input "Select an option" at bounding box center [177, 136] width 6 height 6
click at [208, 157] on span "Select an option" at bounding box center [211, 158] width 6 height 6
click at [208, 157] on input "Select an option" at bounding box center [211, 158] width 6 height 6
click at [174, 180] on span "Select an option" at bounding box center [177, 180] width 6 height 6
click at [174, 180] on input "Select an option" at bounding box center [177, 180] width 6 height 6
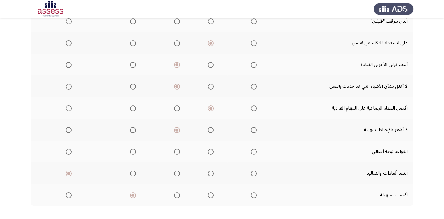
scroll to position [117, 0]
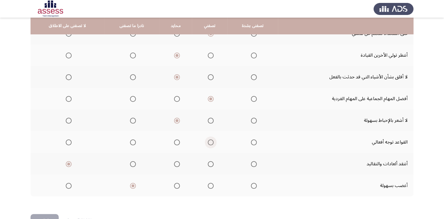
click at [208, 144] on span "Select an option" at bounding box center [211, 143] width 6 height 6
click at [208, 144] on input "Select an option" at bounding box center [211, 143] width 6 height 6
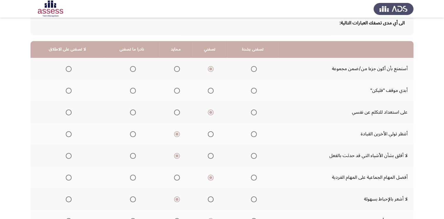
scroll to position [29, 0]
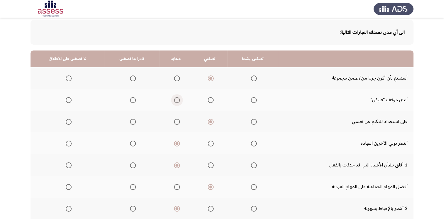
click at [174, 101] on span "Select an option" at bounding box center [177, 100] width 6 height 6
click at [174, 101] on input "Select an option" at bounding box center [177, 100] width 6 height 6
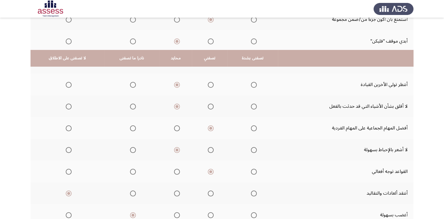
scroll to position [135, 0]
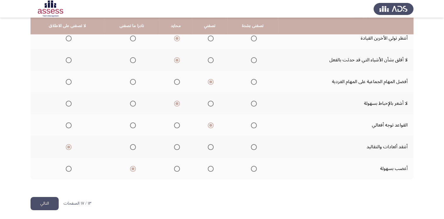
click at [40, 204] on button "التالي" at bounding box center [45, 203] width 28 height 13
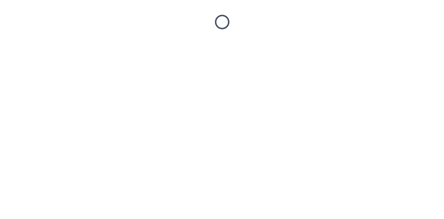
scroll to position [0, 0]
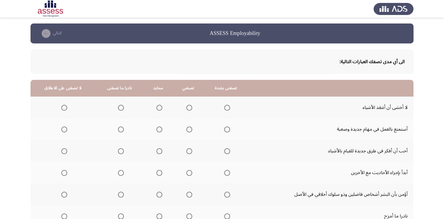
click at [158, 108] on span "Select an option" at bounding box center [160, 108] width 6 height 6
click at [158, 108] on input "Select an option" at bounding box center [160, 108] width 6 height 6
click at [160, 127] on span "Select an option" at bounding box center [160, 130] width 6 height 6
click at [160, 127] on input "Select an option" at bounding box center [160, 130] width 6 height 6
click at [187, 153] on span "Select an option" at bounding box center [190, 151] width 6 height 6
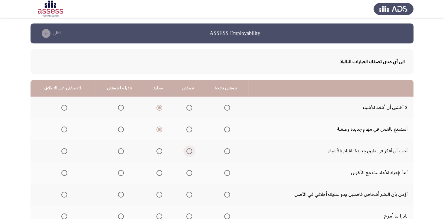
click at [187, 153] on input "Select an option" at bounding box center [190, 151] width 6 height 6
click at [188, 171] on span "Select an option" at bounding box center [190, 173] width 6 height 6
click at [188, 171] on input "Select an option" at bounding box center [190, 173] width 6 height 6
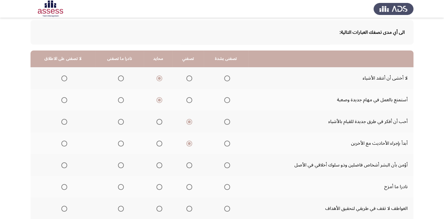
click at [64, 188] on span "Select an option" at bounding box center [64, 187] width 6 height 6
click at [64, 188] on input "Select an option" at bounding box center [64, 187] width 6 height 6
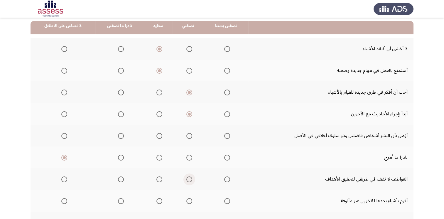
click at [189, 179] on span "Select an option" at bounding box center [190, 180] width 6 height 6
click at [189, 179] on input "Select an option" at bounding box center [190, 180] width 6 height 6
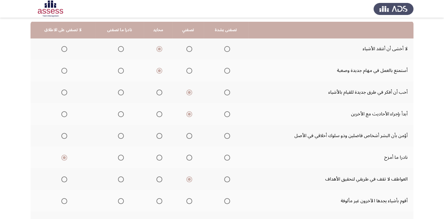
scroll to position [88, 0]
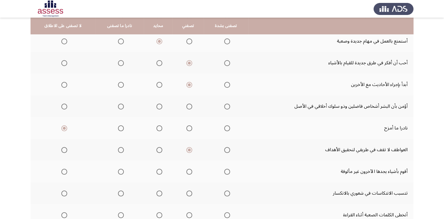
click at [157, 172] on span "Select an option" at bounding box center [160, 172] width 6 height 6
click at [157, 172] on input "Select an option" at bounding box center [160, 172] width 6 height 6
click at [160, 192] on span "Select an option" at bounding box center [160, 194] width 6 height 6
click at [160, 192] on input "Select an option" at bounding box center [160, 194] width 6 height 6
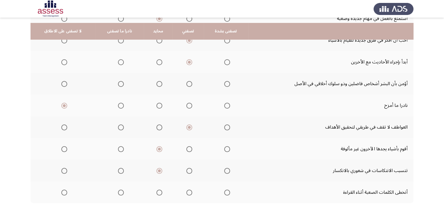
scroll to position [117, 0]
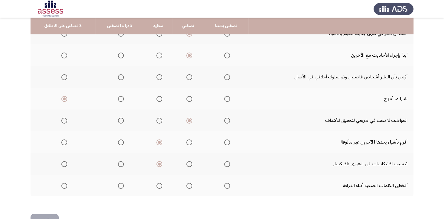
click at [157, 185] on span "Select an option" at bounding box center [160, 186] width 6 height 6
click at [157, 185] on input "Select an option" at bounding box center [160, 186] width 6 height 6
click at [157, 77] on span "Select an option" at bounding box center [160, 77] width 6 height 6
click at [157, 77] on input "Select an option" at bounding box center [160, 77] width 6 height 6
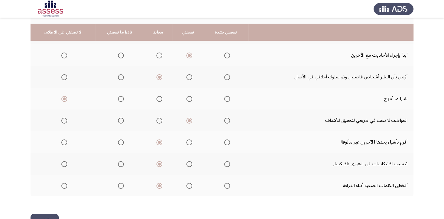
scroll to position [135, 0]
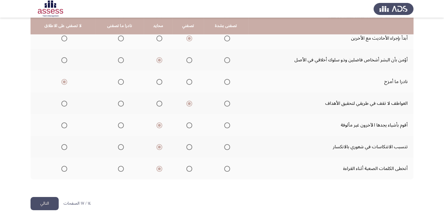
click at [47, 203] on button "التالي" at bounding box center [45, 203] width 28 height 13
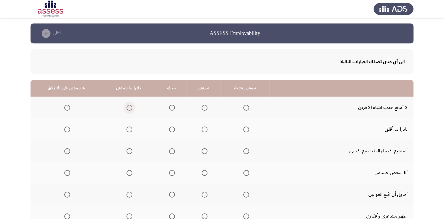
click at [127, 108] on span "Select an option" at bounding box center [130, 108] width 6 height 6
click at [127, 108] on input "Select an option" at bounding box center [130, 108] width 6 height 6
click at [204, 128] on span "Select an option" at bounding box center [205, 130] width 6 height 6
click at [204, 128] on input "Select an option" at bounding box center [205, 130] width 6 height 6
click at [205, 150] on span "Select an option" at bounding box center [205, 151] width 6 height 6
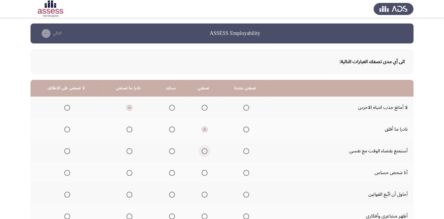
click at [205, 150] on input "Select an option" at bounding box center [205, 151] width 6 height 6
click at [169, 170] on span "Select an option" at bounding box center [172, 173] width 6 height 6
click at [169, 170] on input "Select an option" at bounding box center [172, 173] width 6 height 6
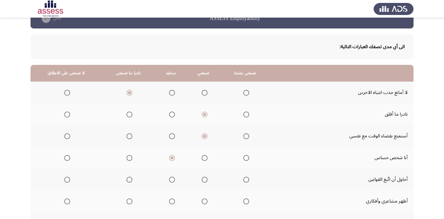
scroll to position [29, 0]
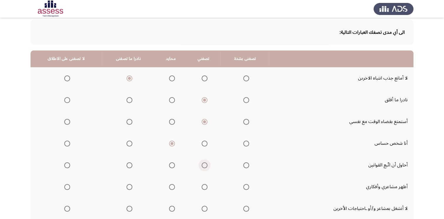
click at [202, 164] on span "Select an option" at bounding box center [205, 165] width 6 height 6
click at [202, 164] on input "Select an option" at bounding box center [205, 165] width 6 height 6
click at [170, 187] on span "Select an option" at bounding box center [172, 187] width 6 height 6
click at [170, 187] on input "Select an option" at bounding box center [172, 187] width 6 height 6
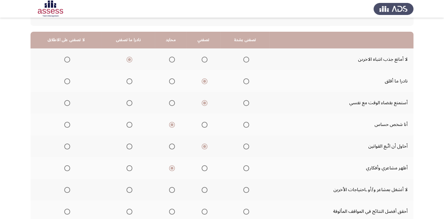
scroll to position [59, 0]
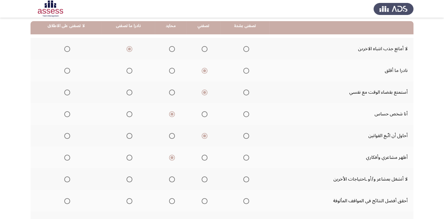
click at [170, 179] on span "Select an option" at bounding box center [172, 180] width 6 height 6
click at [170, 179] on input "Select an option" at bounding box center [172, 180] width 6 height 6
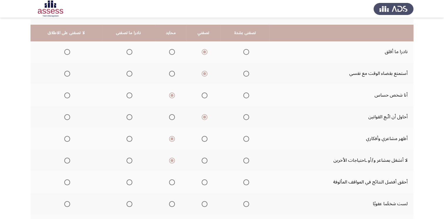
scroll to position [88, 0]
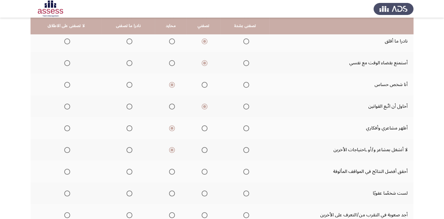
click at [171, 173] on span "Select an option" at bounding box center [172, 172] width 6 height 6
click at [171, 173] on input "Select an option" at bounding box center [172, 172] width 6 height 6
click at [169, 193] on span "Select an option" at bounding box center [172, 194] width 6 height 6
click at [169, 193] on input "Select an option" at bounding box center [172, 194] width 6 height 6
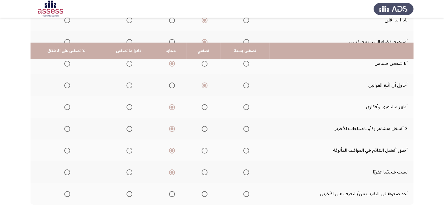
scroll to position [135, 0]
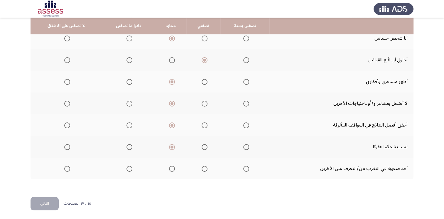
click at [68, 168] on span "Select an option" at bounding box center [67, 169] width 6 height 6
click at [68, 168] on input "Select an option" at bounding box center [67, 169] width 6 height 6
click at [52, 200] on button "التالي" at bounding box center [45, 203] width 28 height 13
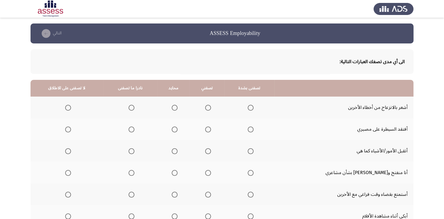
click at [177, 106] on span "Select an option" at bounding box center [175, 108] width 6 height 6
click at [177, 106] on input "Select an option" at bounding box center [175, 108] width 6 height 6
click at [133, 127] on span "Select an option" at bounding box center [132, 130] width 6 height 6
click at [133, 127] on input "Select an option" at bounding box center [132, 130] width 6 height 6
click at [178, 148] on span "Select an option" at bounding box center [175, 151] width 6 height 6
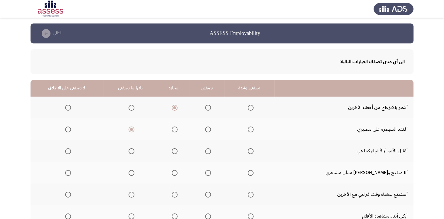
click at [178, 148] on input "Select an option" at bounding box center [175, 151] width 6 height 6
click at [209, 172] on th at bounding box center [207, 173] width 35 height 22
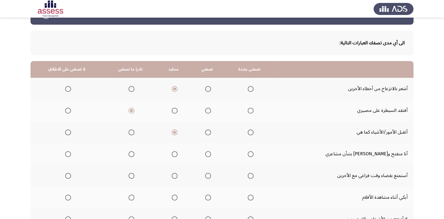
scroll to position [29, 0]
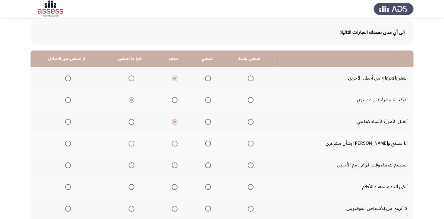
click at [211, 144] on span "Select an option" at bounding box center [208, 144] width 6 height 6
click at [211, 144] on input "Select an option" at bounding box center [208, 144] width 6 height 6
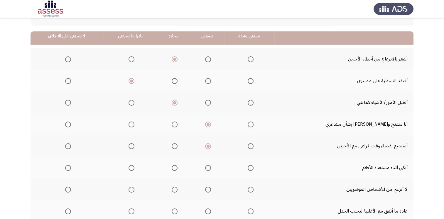
scroll to position [59, 0]
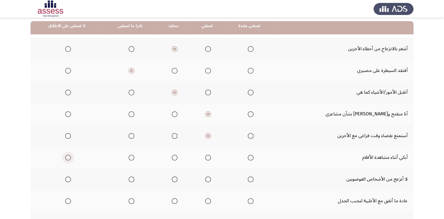
click at [67, 158] on span "Select an option" at bounding box center [68, 158] width 6 height 6
click at [67, 158] on input "Select an option" at bounding box center [68, 158] width 6 height 6
click at [69, 179] on span "Select an option" at bounding box center [68, 180] width 6 height 6
click at [69, 179] on input "Select an option" at bounding box center [68, 180] width 6 height 6
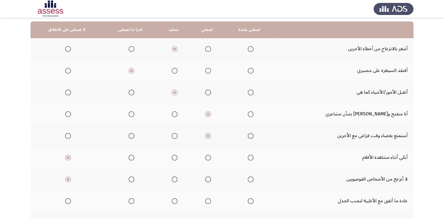
scroll to position [88, 0]
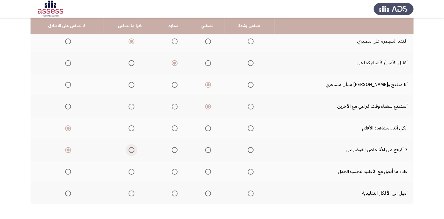
click at [135, 147] on span "Select an option" at bounding box center [132, 150] width 6 height 6
click at [135, 147] on input "Select an option" at bounding box center [132, 150] width 6 height 6
click at [178, 193] on span "Select an option" at bounding box center [175, 194] width 6 height 6
click at [178, 193] on input "Select an option" at bounding box center [175, 194] width 6 height 6
click at [178, 173] on span "Select an option" at bounding box center [175, 172] width 6 height 6
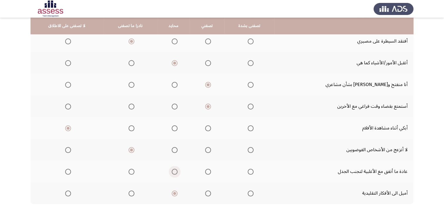
click at [178, 173] on input "Select an option" at bounding box center [175, 172] width 6 height 6
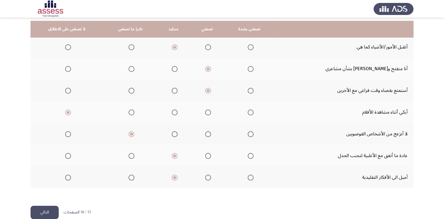
scroll to position [113, 0]
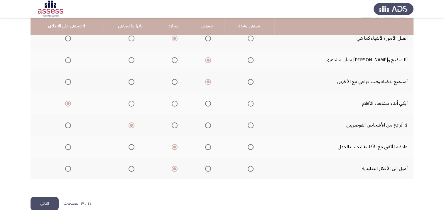
click at [45, 198] on button "التالي" at bounding box center [45, 203] width 28 height 13
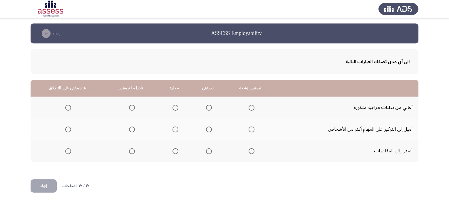
click at [130, 108] on span "Select an option" at bounding box center [132, 108] width 6 height 6
click at [130, 108] on input "Select an option" at bounding box center [132, 108] width 6 height 6
click at [206, 130] on span "Select an option" at bounding box center [209, 130] width 6 height 6
click at [206, 130] on input "Select an option" at bounding box center [209, 130] width 6 height 6
click at [204, 149] on label "Select an option" at bounding box center [208, 151] width 8 height 6
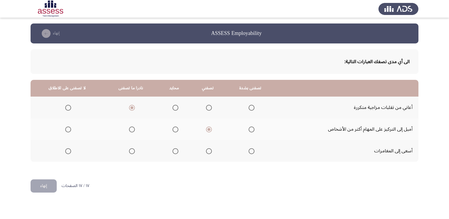
click at [206, 149] on input "Select an option" at bounding box center [209, 151] width 6 height 6
click at [48, 187] on button "إنهاء" at bounding box center [44, 185] width 26 height 13
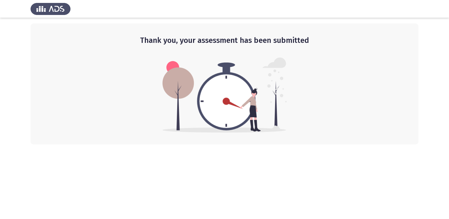
click at [377, 9] on div at bounding box center [224, 9] width 449 height 18
